Goal: Transaction & Acquisition: Purchase product/service

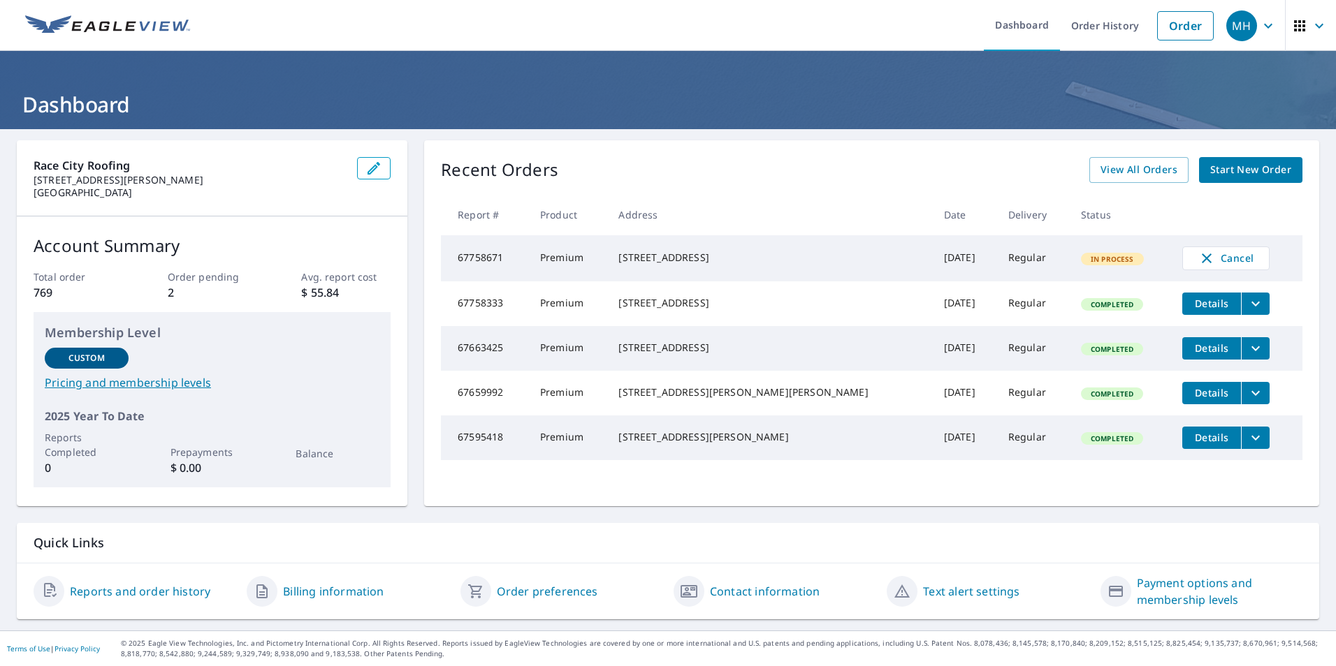
click at [1230, 173] on span "Start New Order" at bounding box center [1250, 169] width 81 height 17
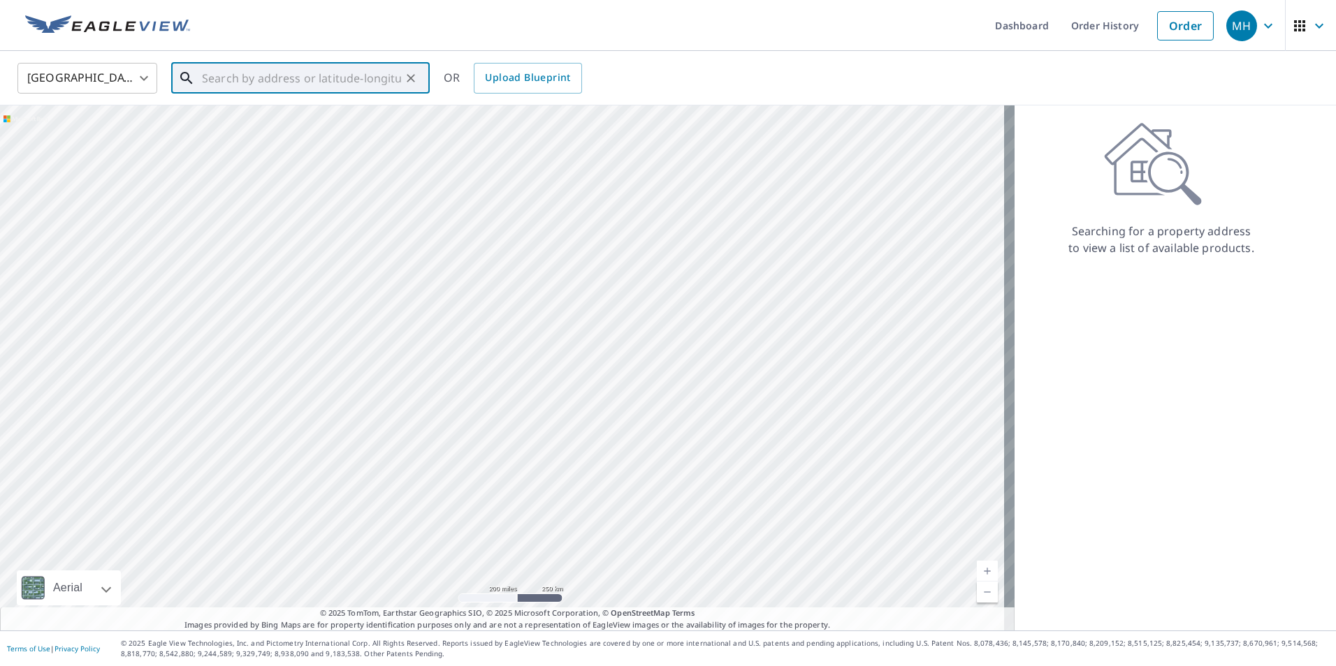
click at [315, 94] on div "​" at bounding box center [300, 78] width 258 height 31
click at [312, 80] on input "text" at bounding box center [301, 78] width 199 height 39
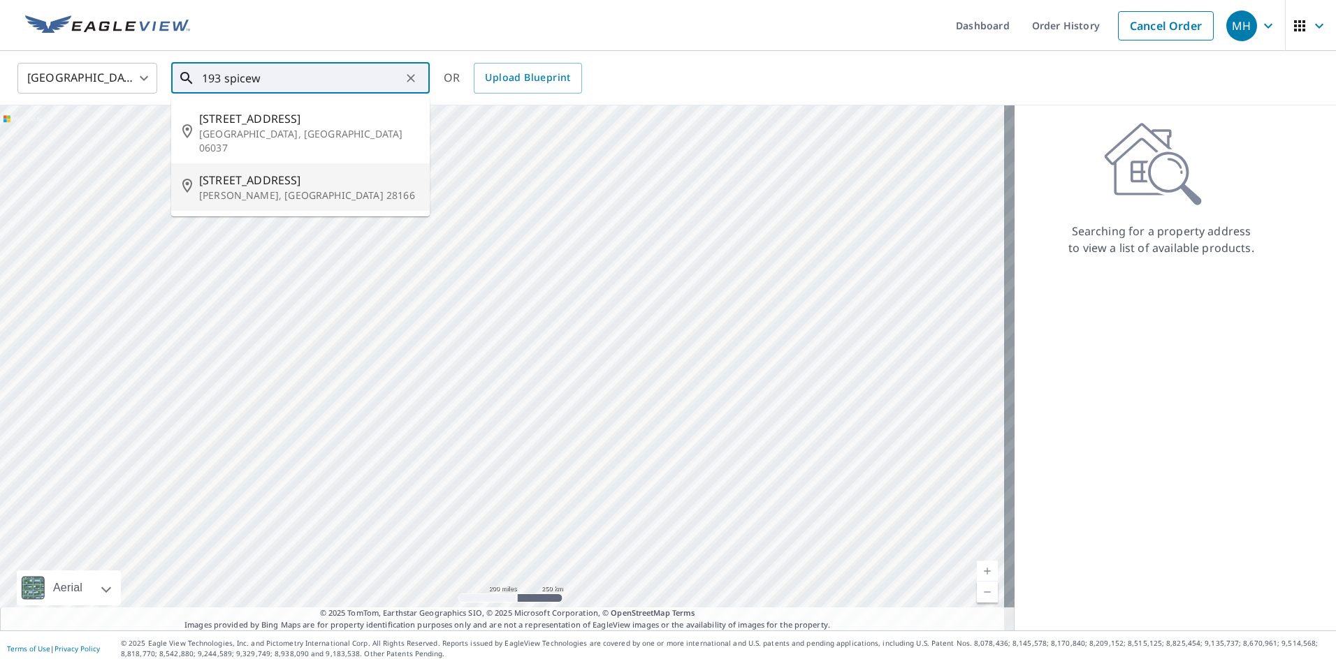
click at [293, 172] on span "[STREET_ADDRESS]" at bounding box center [308, 180] width 219 height 17
type input "[STREET_ADDRESS][PERSON_NAME]"
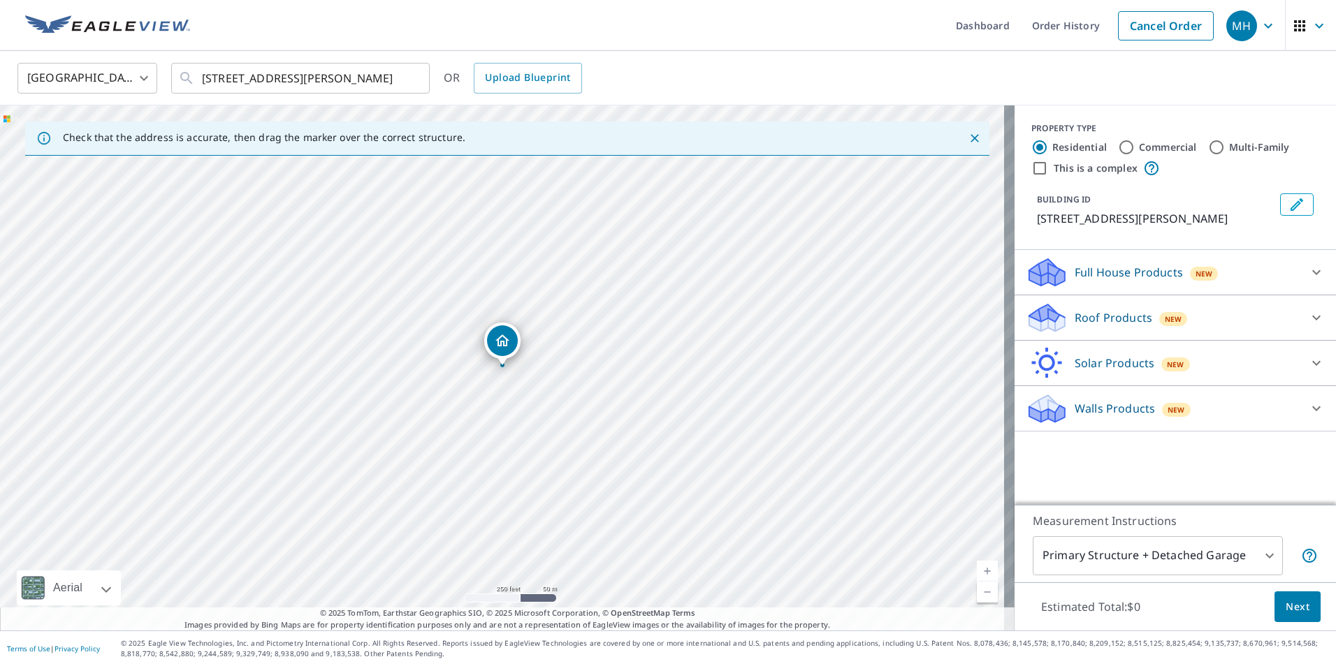
click at [1181, 329] on div "Roof Products New" at bounding box center [1163, 318] width 274 height 33
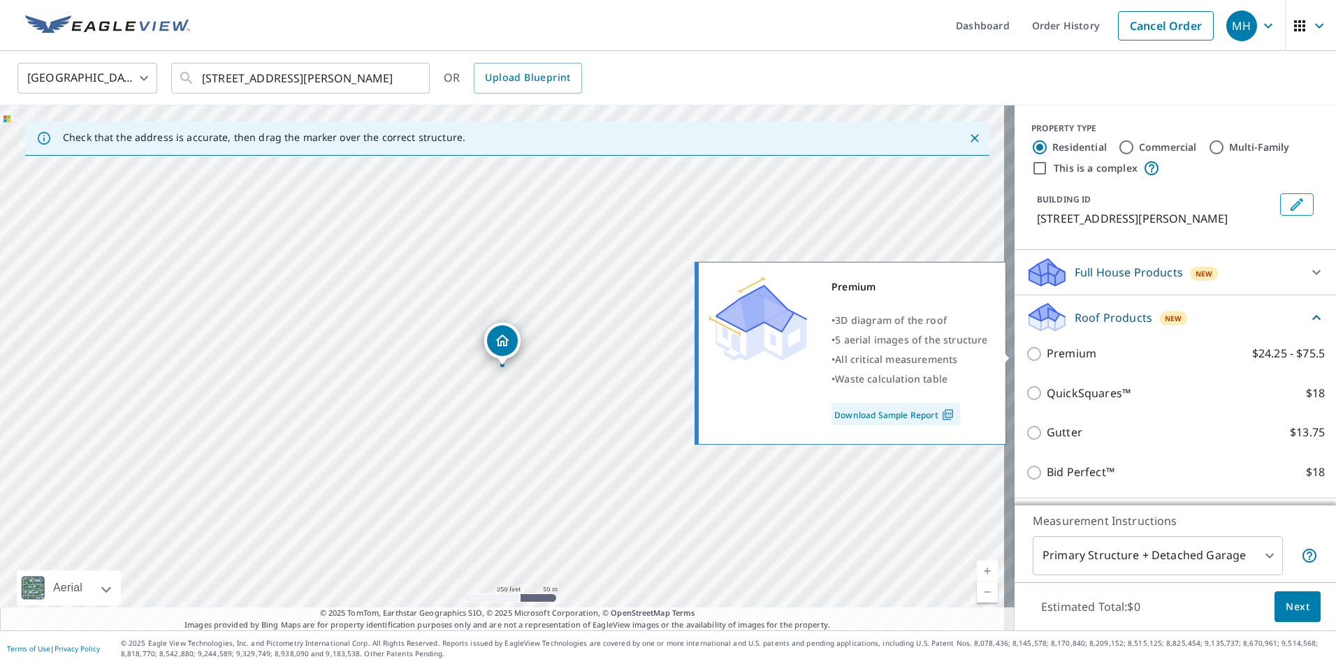
click at [1079, 361] on p "Premium" at bounding box center [1072, 353] width 50 height 17
click at [1047, 361] on input "Premium $24.25 - $75.5" at bounding box center [1036, 354] width 21 height 17
checkbox input "true"
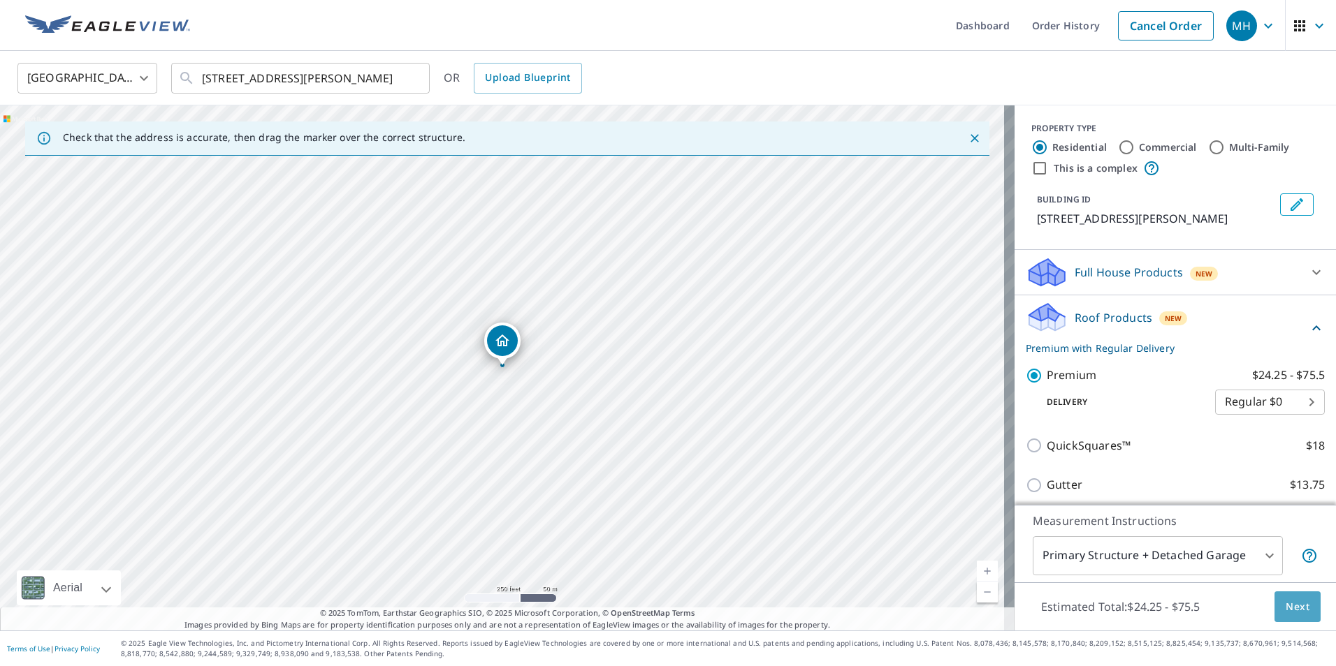
click at [1297, 608] on span "Next" at bounding box center [1297, 607] width 24 height 17
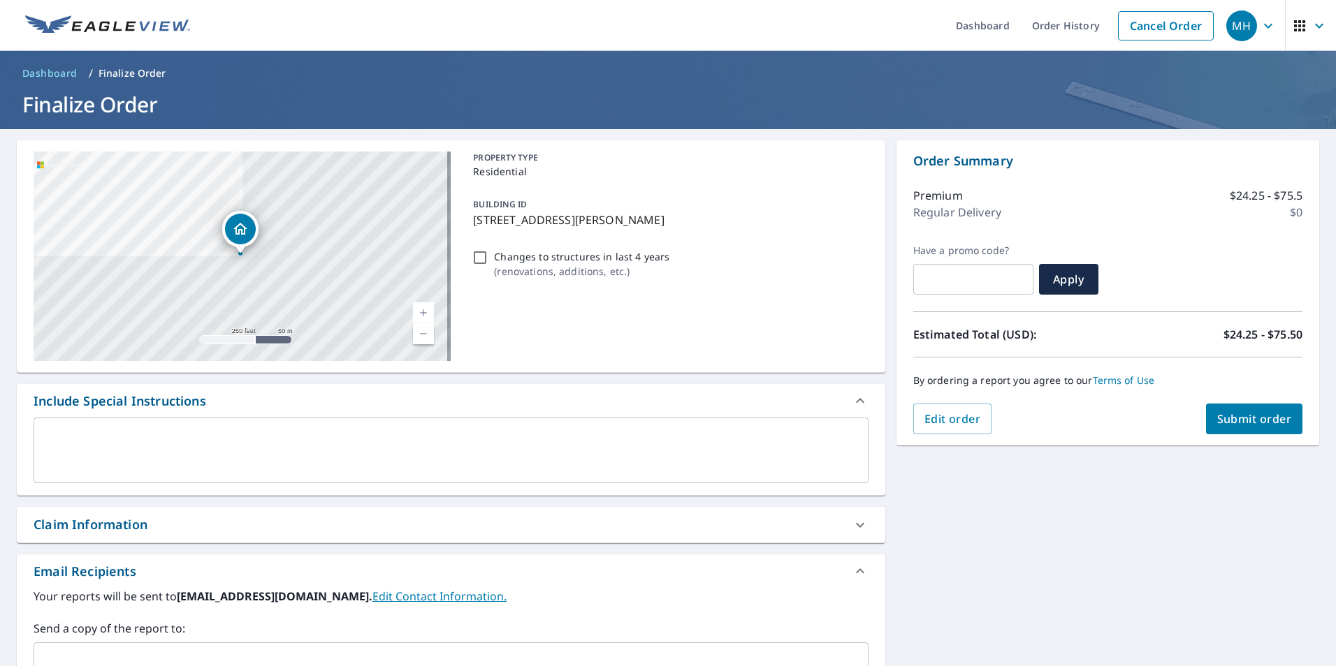
click at [1246, 427] on button "Submit order" at bounding box center [1254, 419] width 97 height 31
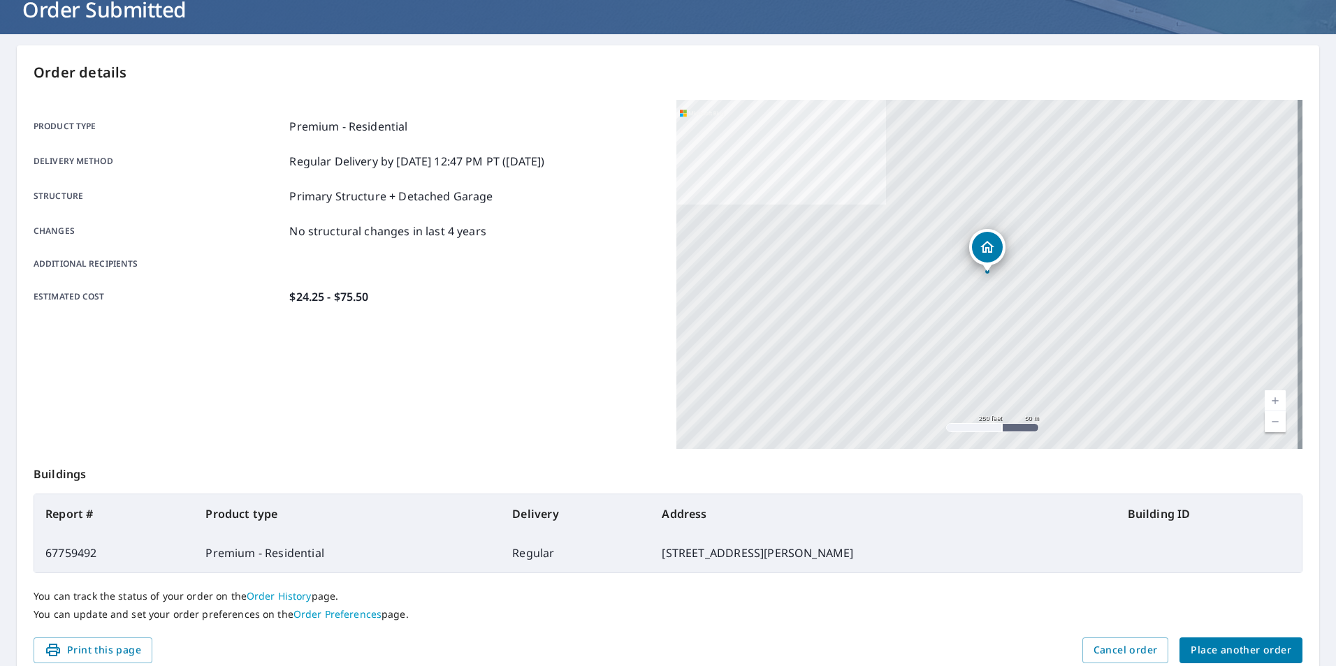
scroll to position [156, 0]
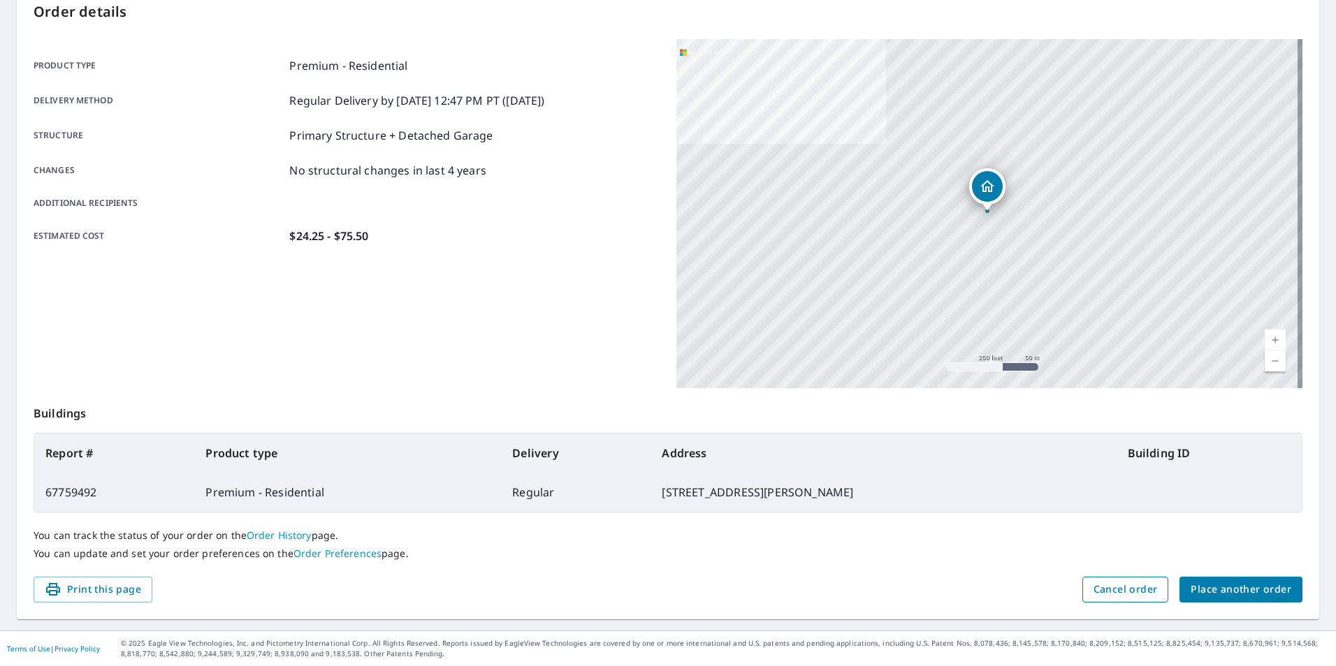
click at [1131, 586] on span "Cancel order" at bounding box center [1125, 589] width 64 height 17
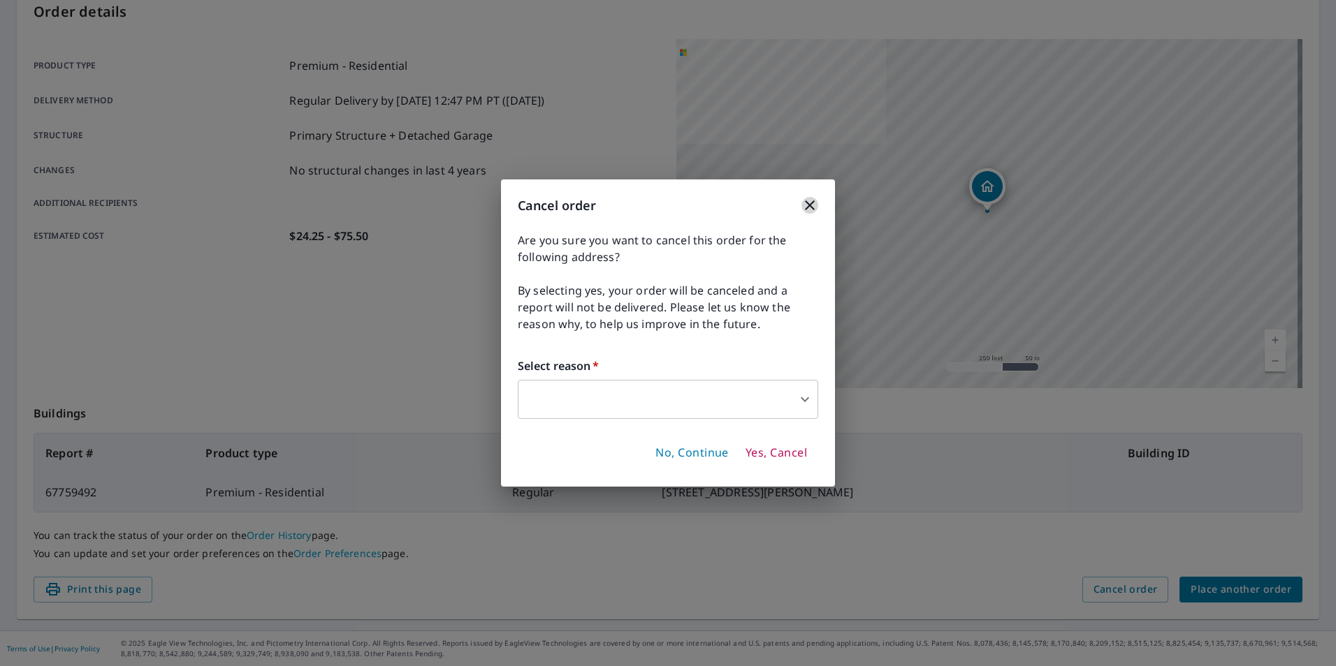
click at [812, 203] on icon "button" at bounding box center [810, 205] width 10 height 10
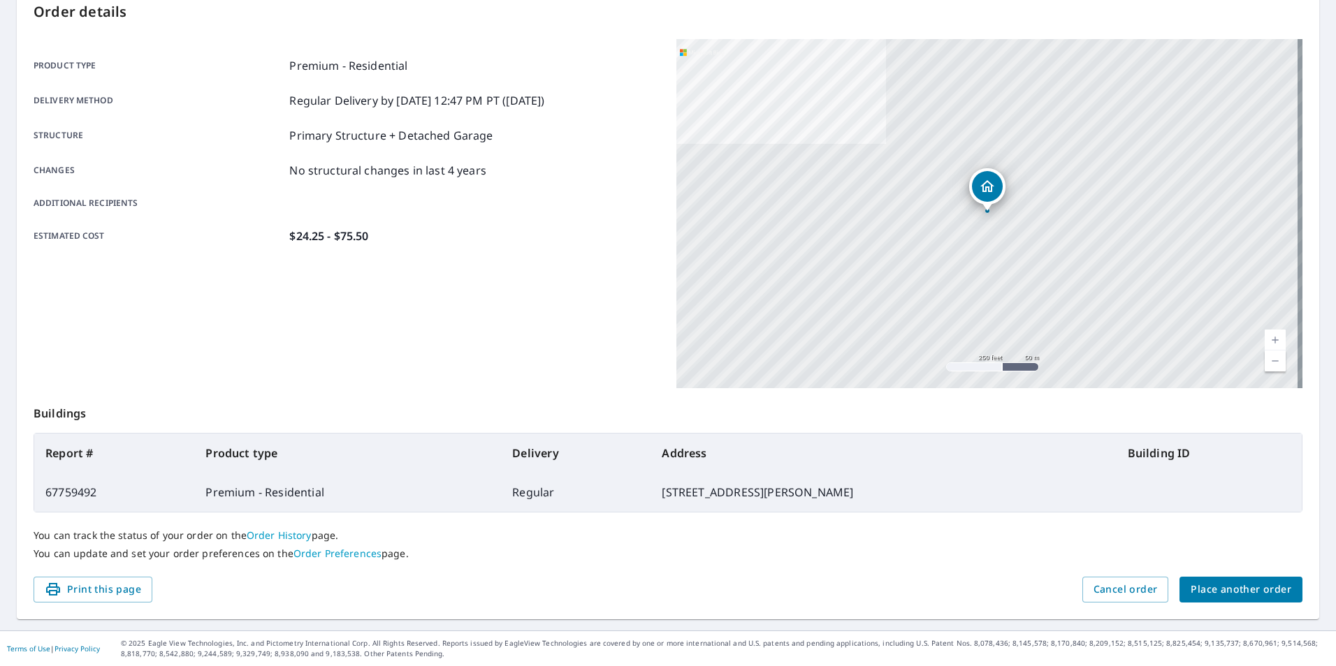
click at [810, 197] on div "[STREET_ADDRESS][PERSON_NAME]" at bounding box center [989, 213] width 626 height 349
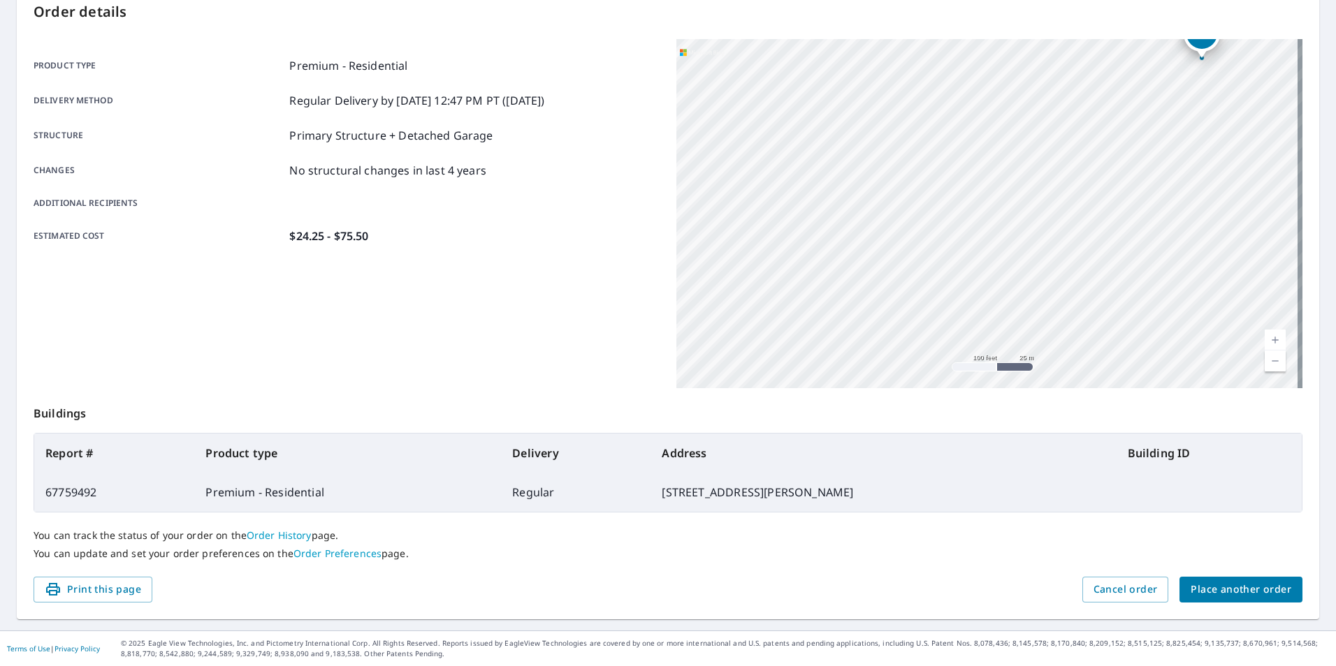
scroll to position [0, 0]
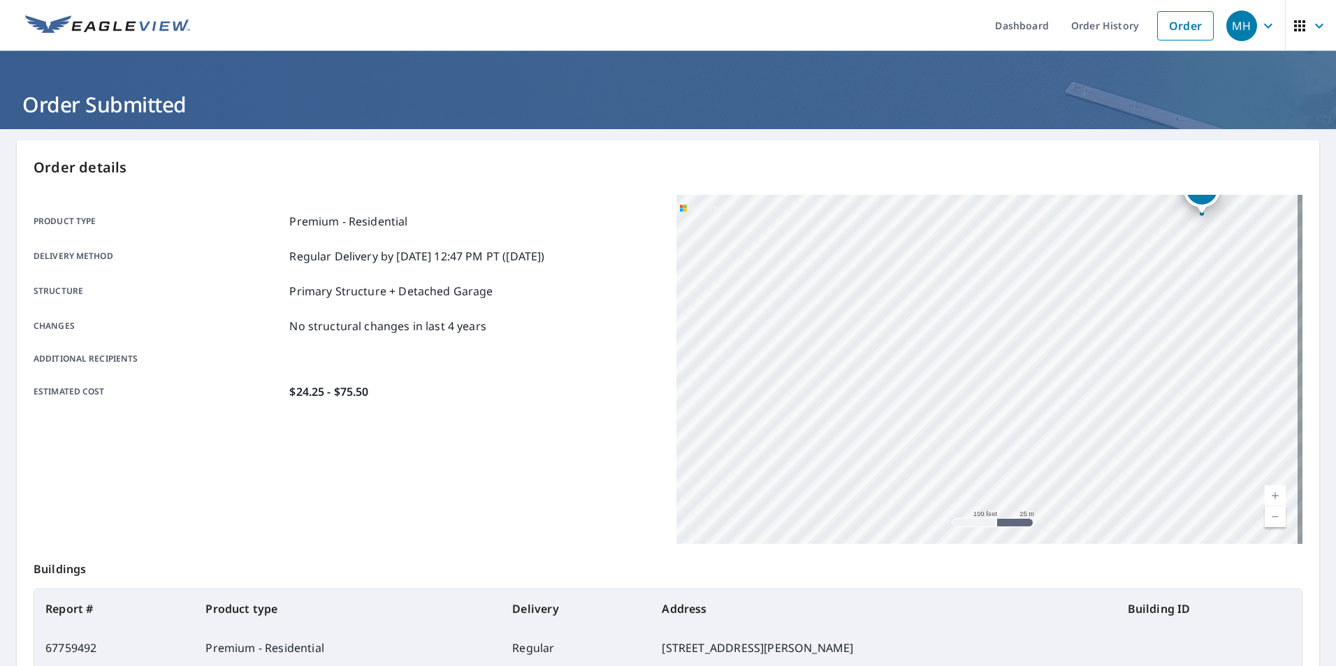
click at [439, 300] on div "Product type Premium - Residential Delivery method Regular Delivery by 10/7/202…" at bounding box center [347, 306] width 626 height 187
click at [1167, 35] on link "Order" at bounding box center [1185, 25] width 57 height 29
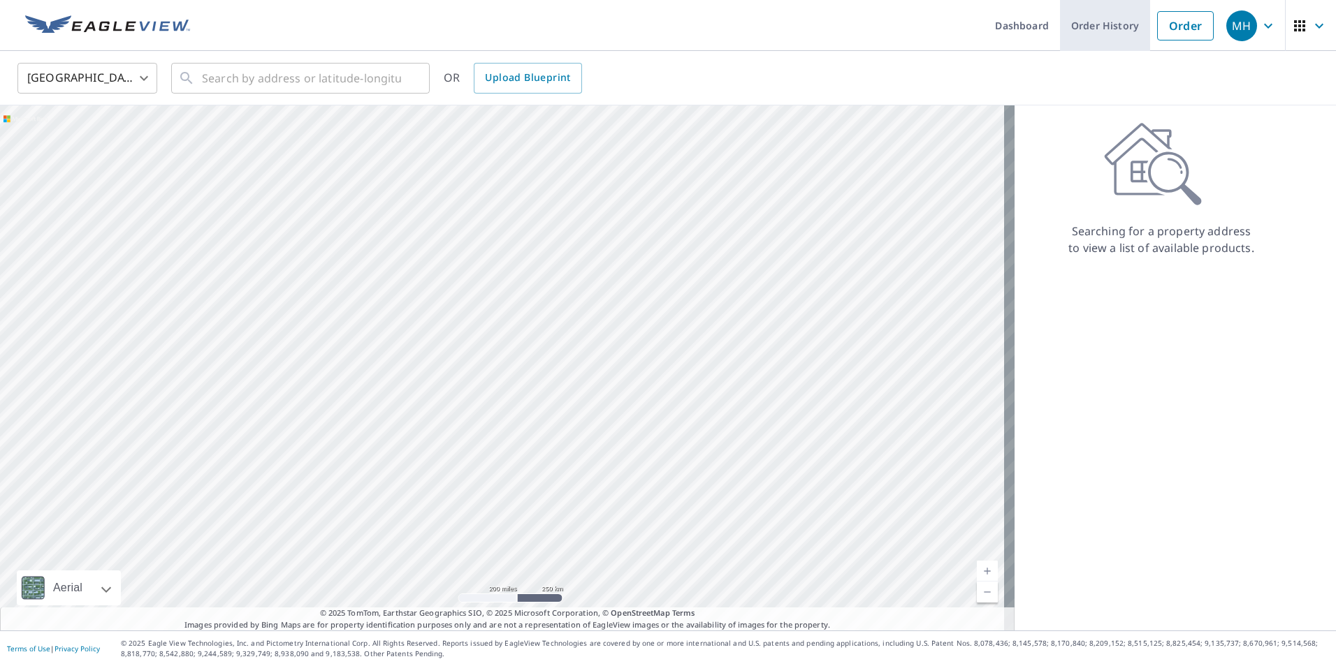
click at [1071, 29] on link "Order History" at bounding box center [1105, 25] width 90 height 51
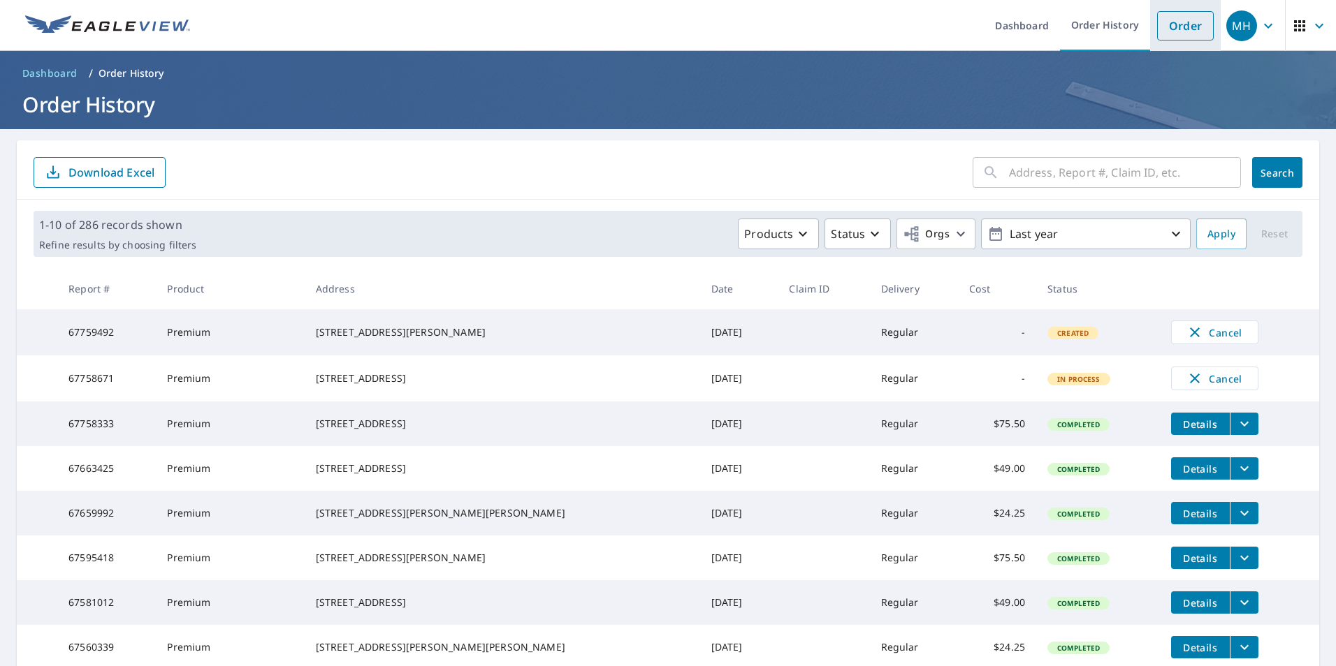
click at [1181, 35] on link "Order" at bounding box center [1185, 25] width 57 height 29
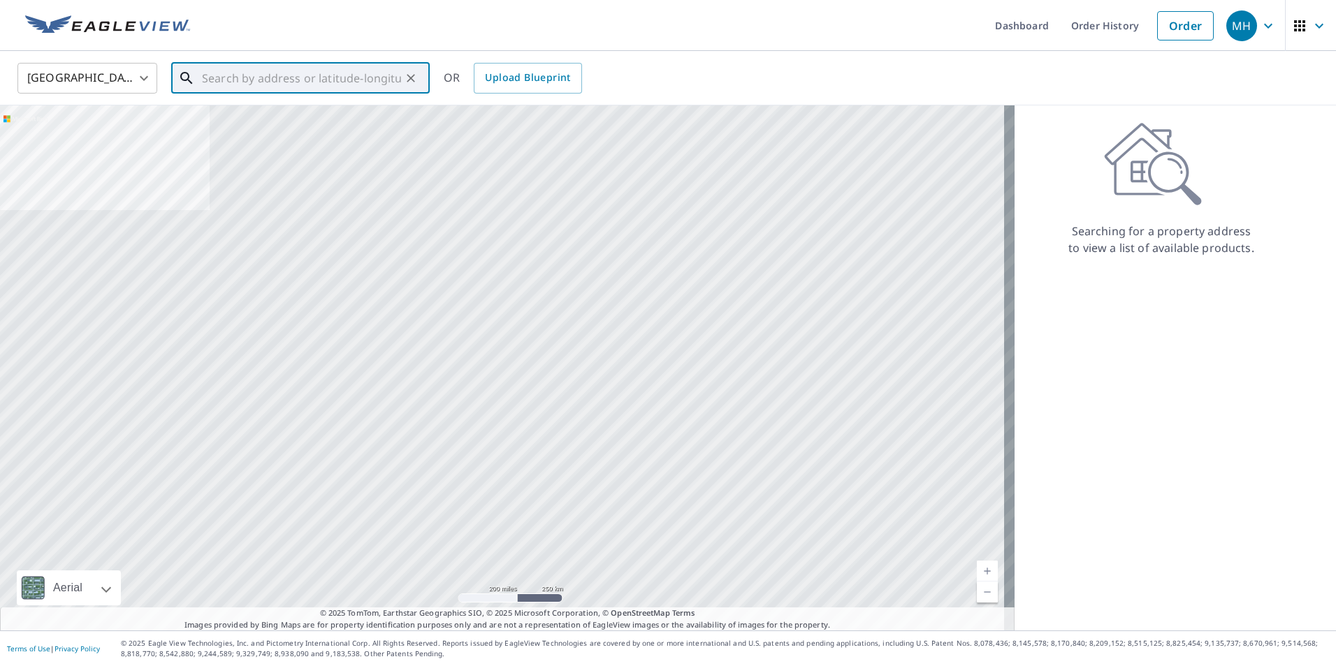
click at [370, 73] on input "text" at bounding box center [301, 78] width 199 height 39
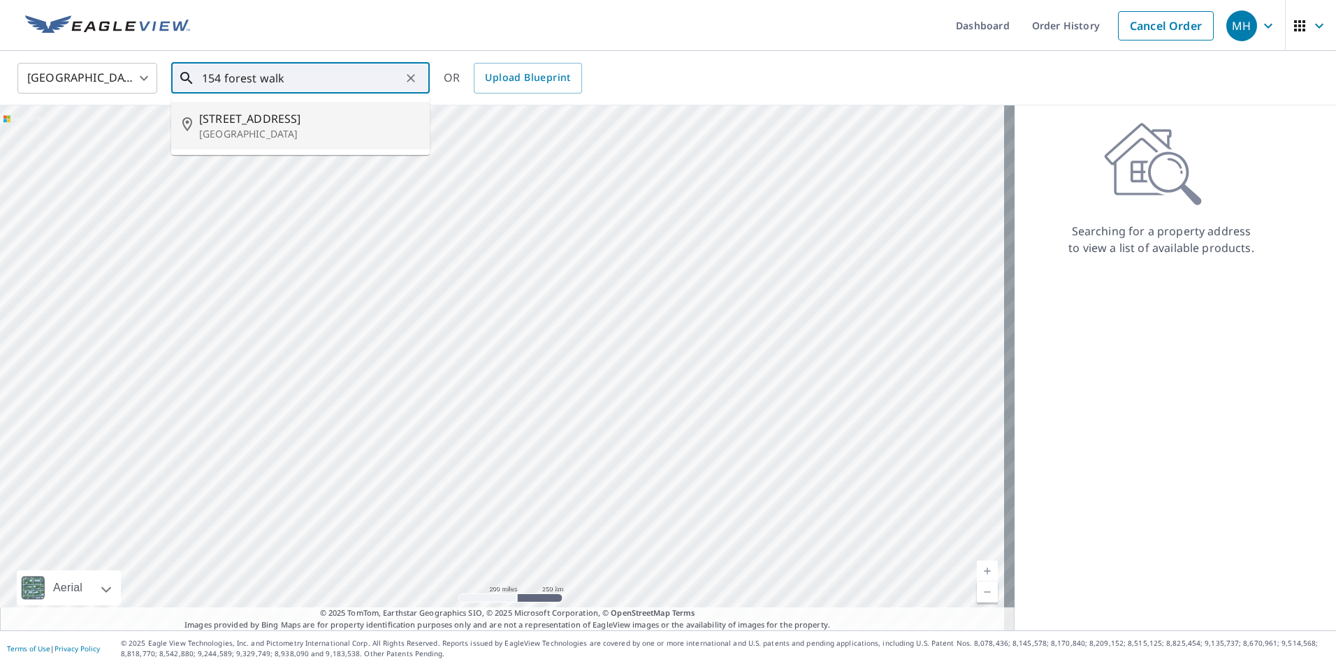
click at [309, 109] on li "154 Forest Walk Way Mooresville, NC 28115" at bounding box center [300, 126] width 258 height 48
type input "154 Forest Walk Way Mooresville, NC 28115"
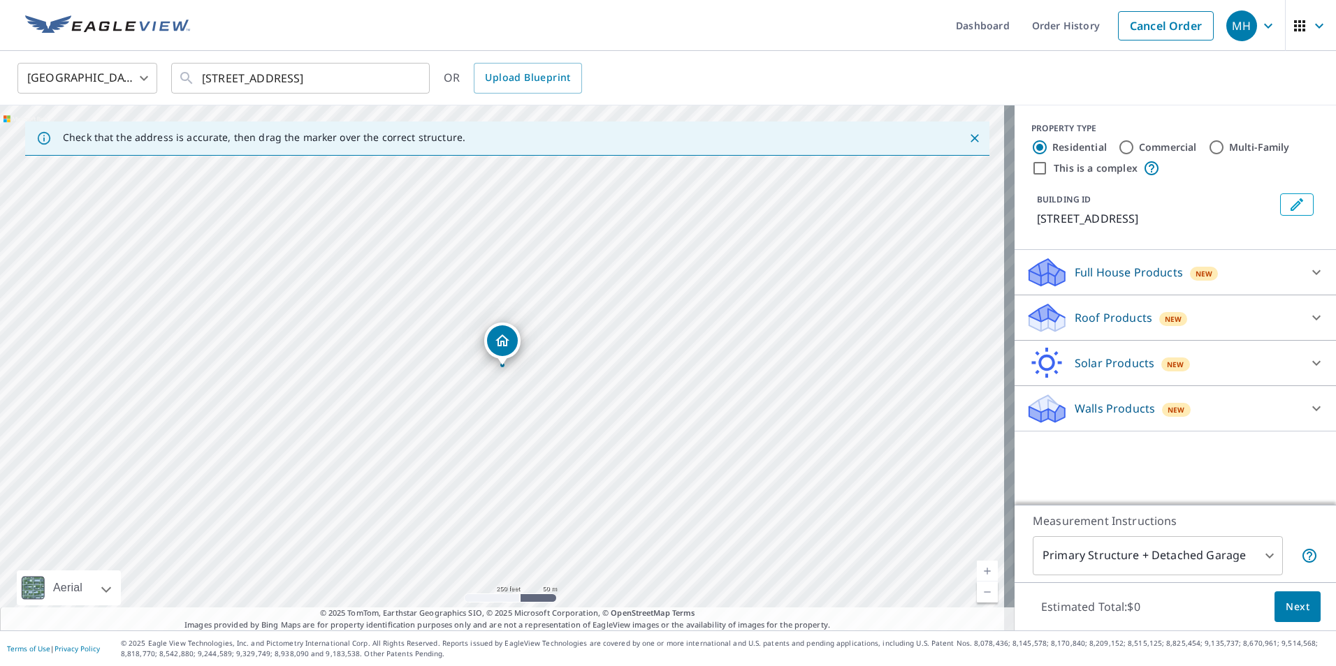
click at [1077, 326] on p "Roof Products" at bounding box center [1113, 317] width 78 height 17
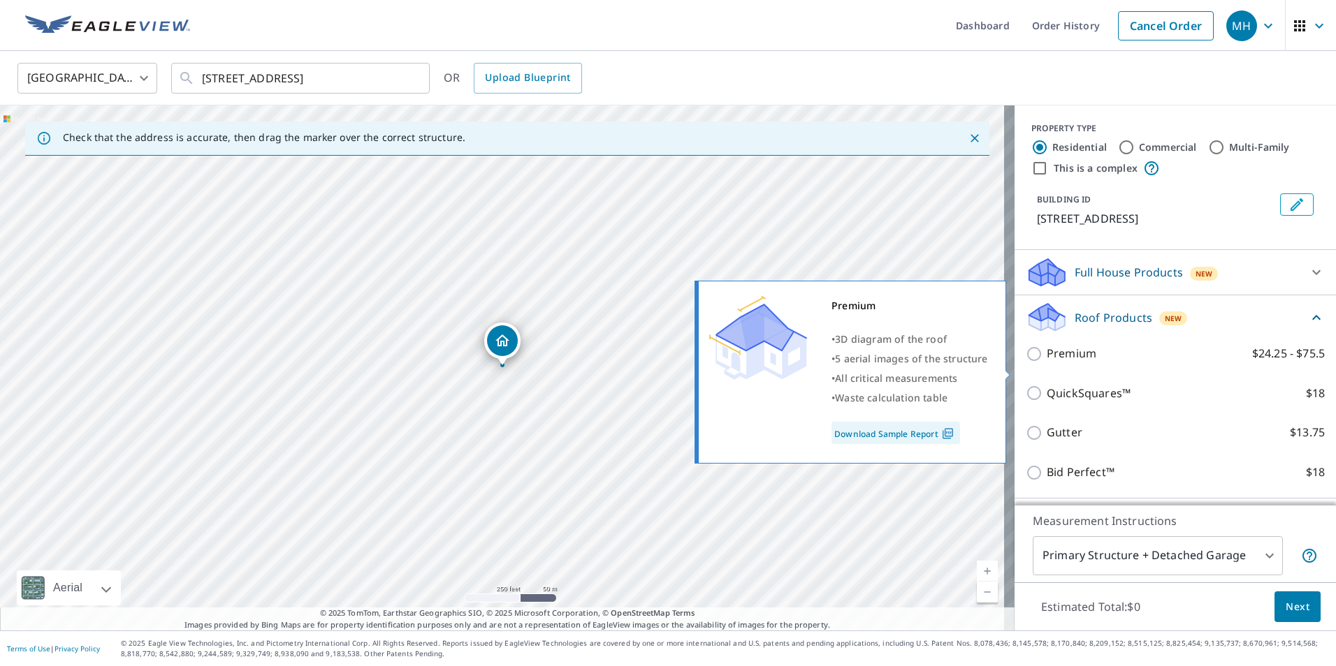
click at [1047, 363] on p "Premium" at bounding box center [1072, 353] width 50 height 17
click at [1038, 363] on input "Premium $24.25 - $75.5" at bounding box center [1036, 354] width 21 height 17
checkbox input "true"
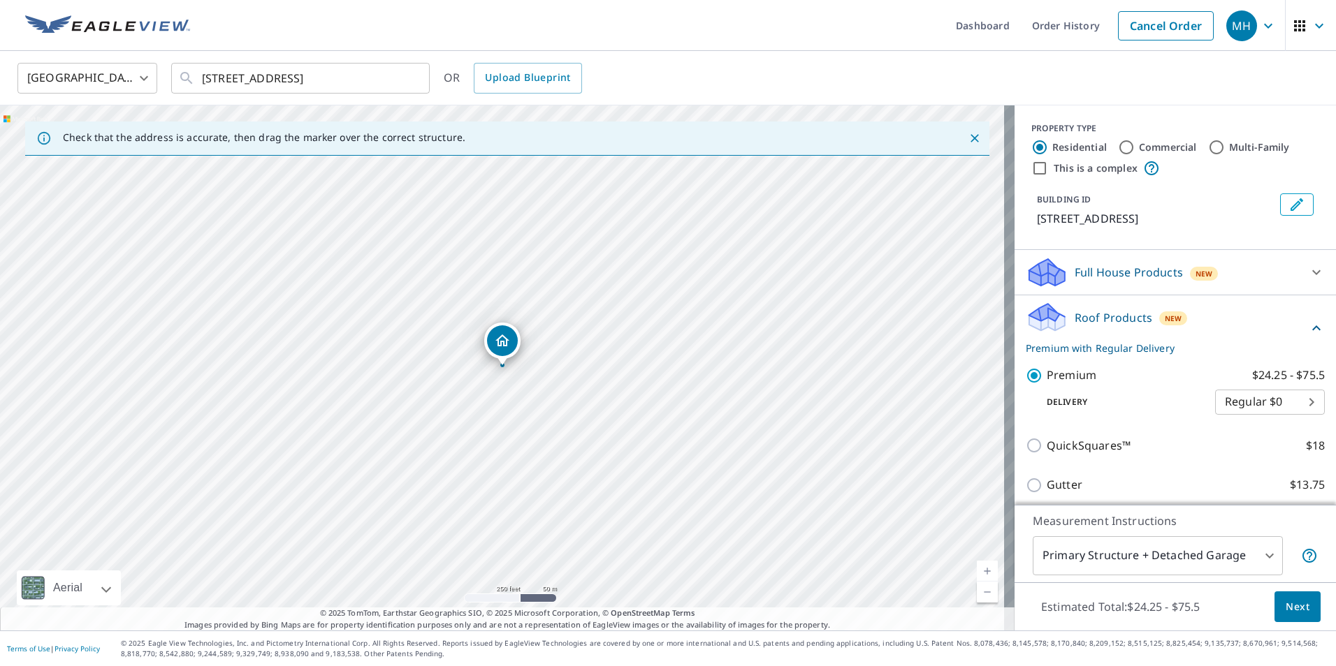
click at [1285, 614] on span "Next" at bounding box center [1297, 607] width 24 height 17
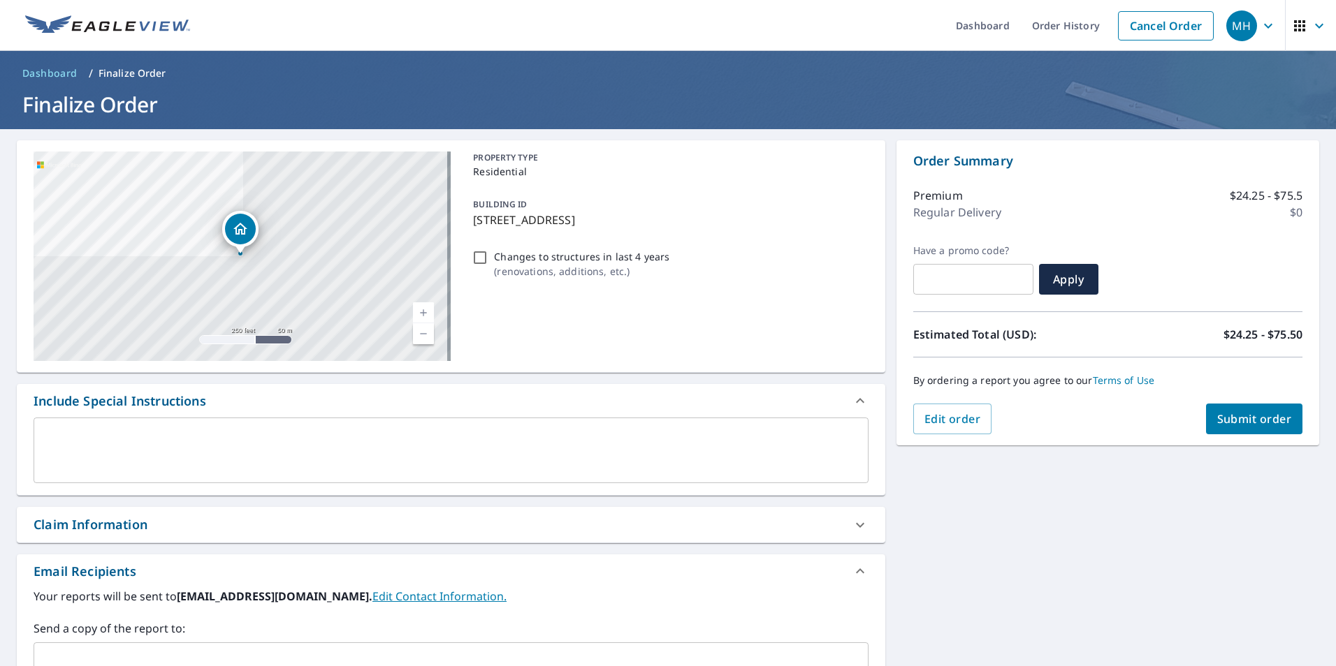
click at [1226, 414] on span "Submit order" at bounding box center [1254, 418] width 75 height 15
